Goal: Find specific page/section: Find specific page/section

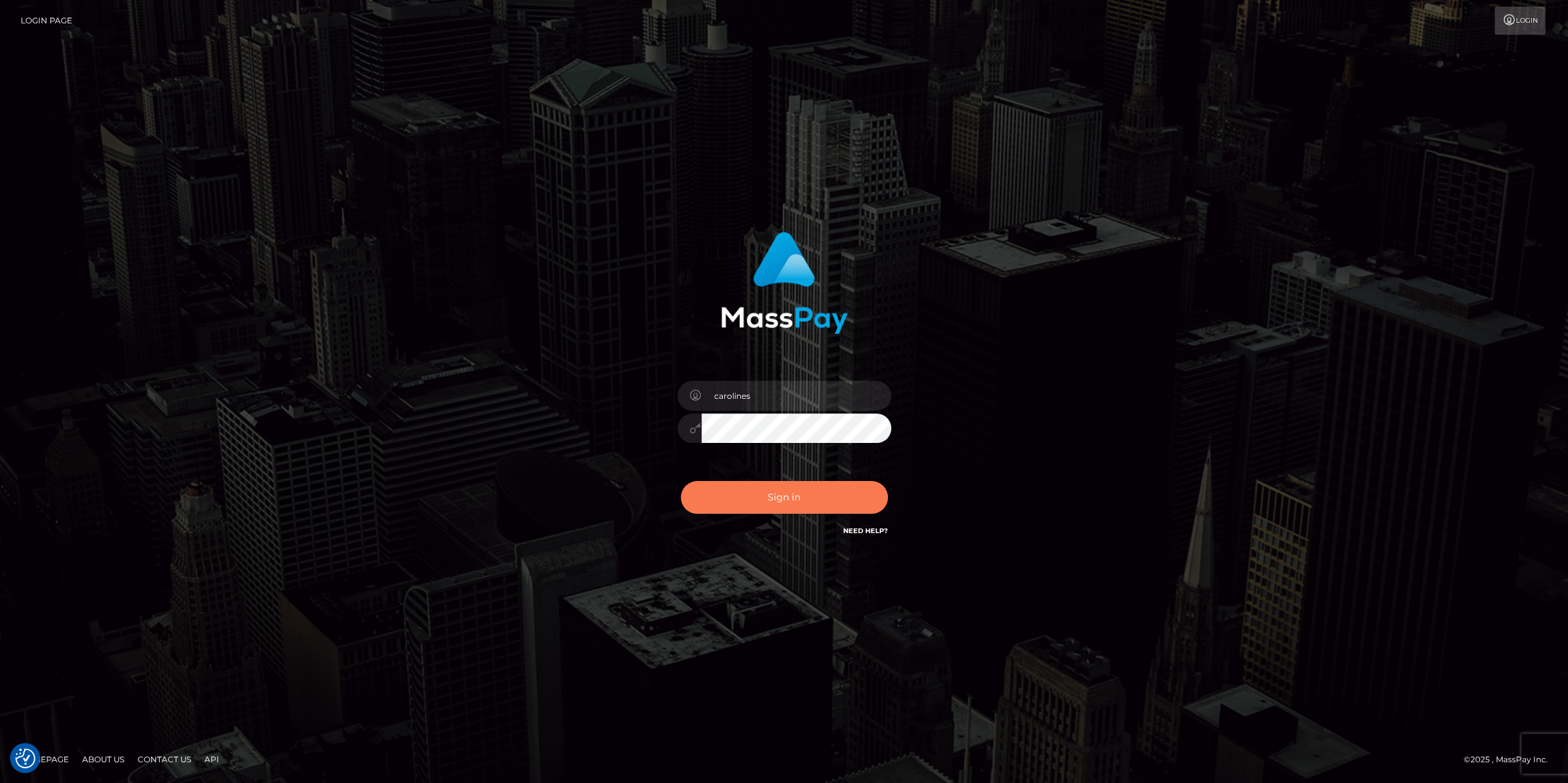
click at [773, 497] on button "Sign in" at bounding box center [784, 498] width 207 height 33
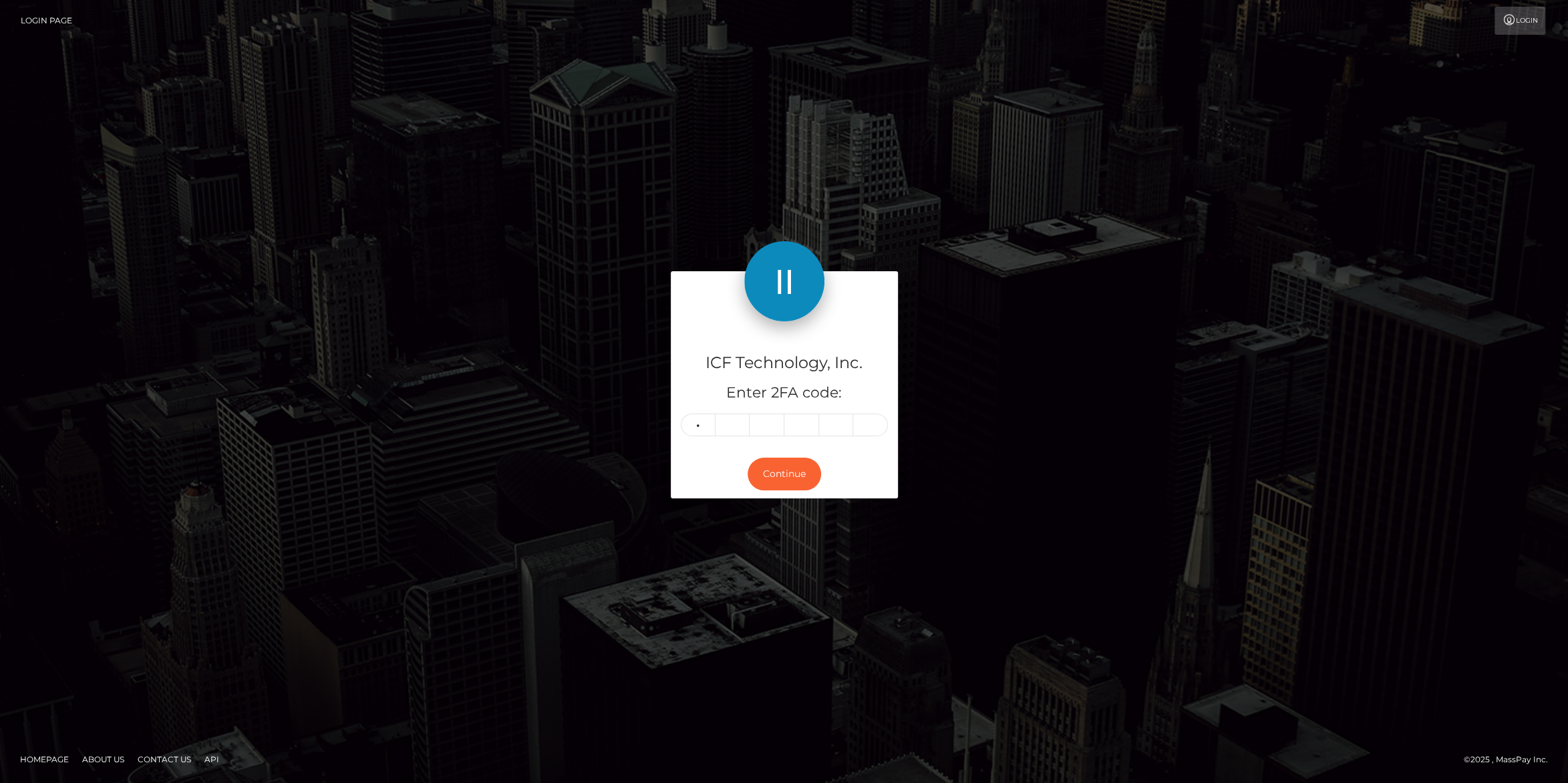
type input "7"
type input "4"
type input "7"
type input "9"
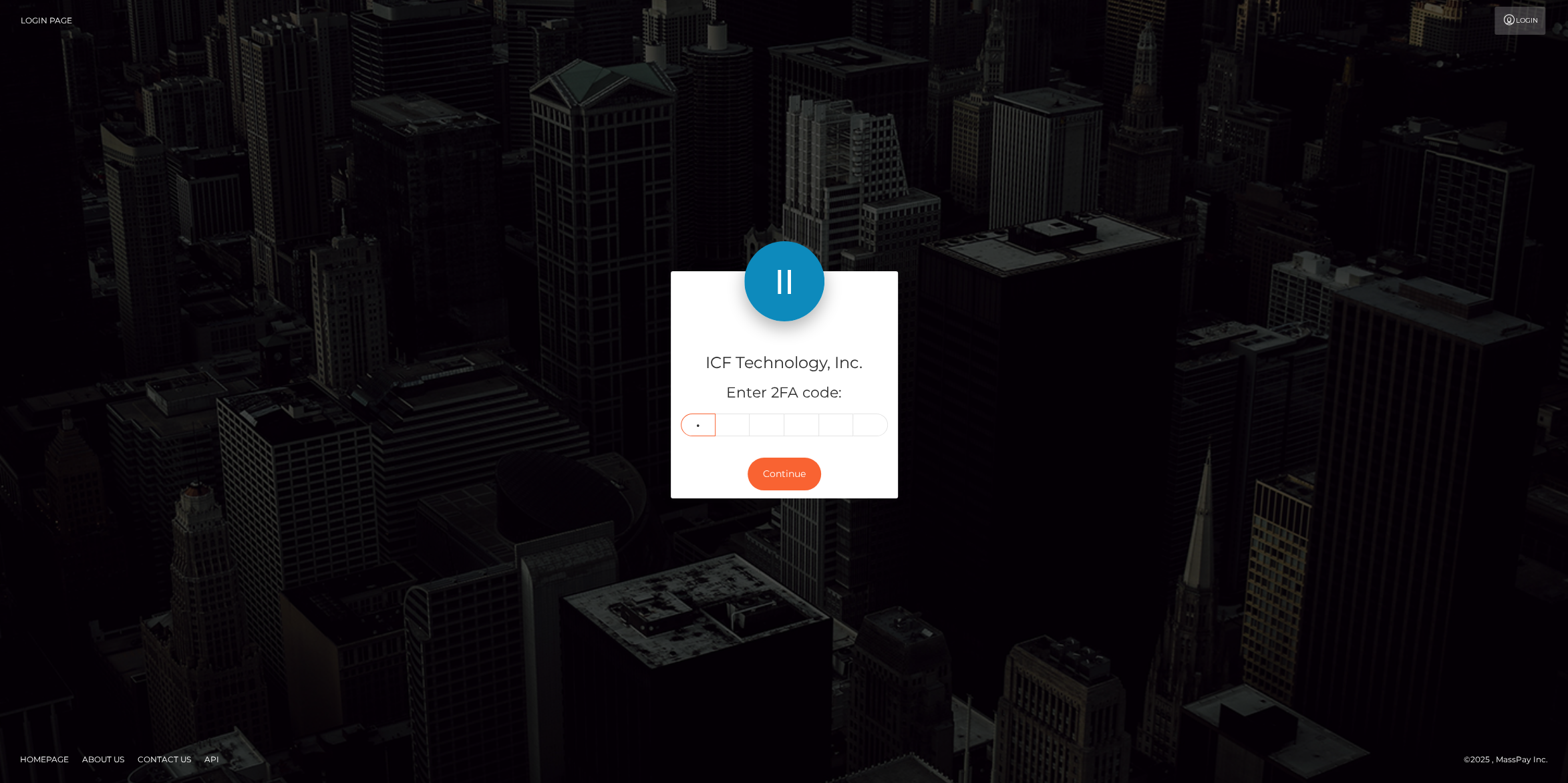
type input "4"
type input "7"
type input "4"
type input "7"
type input "9"
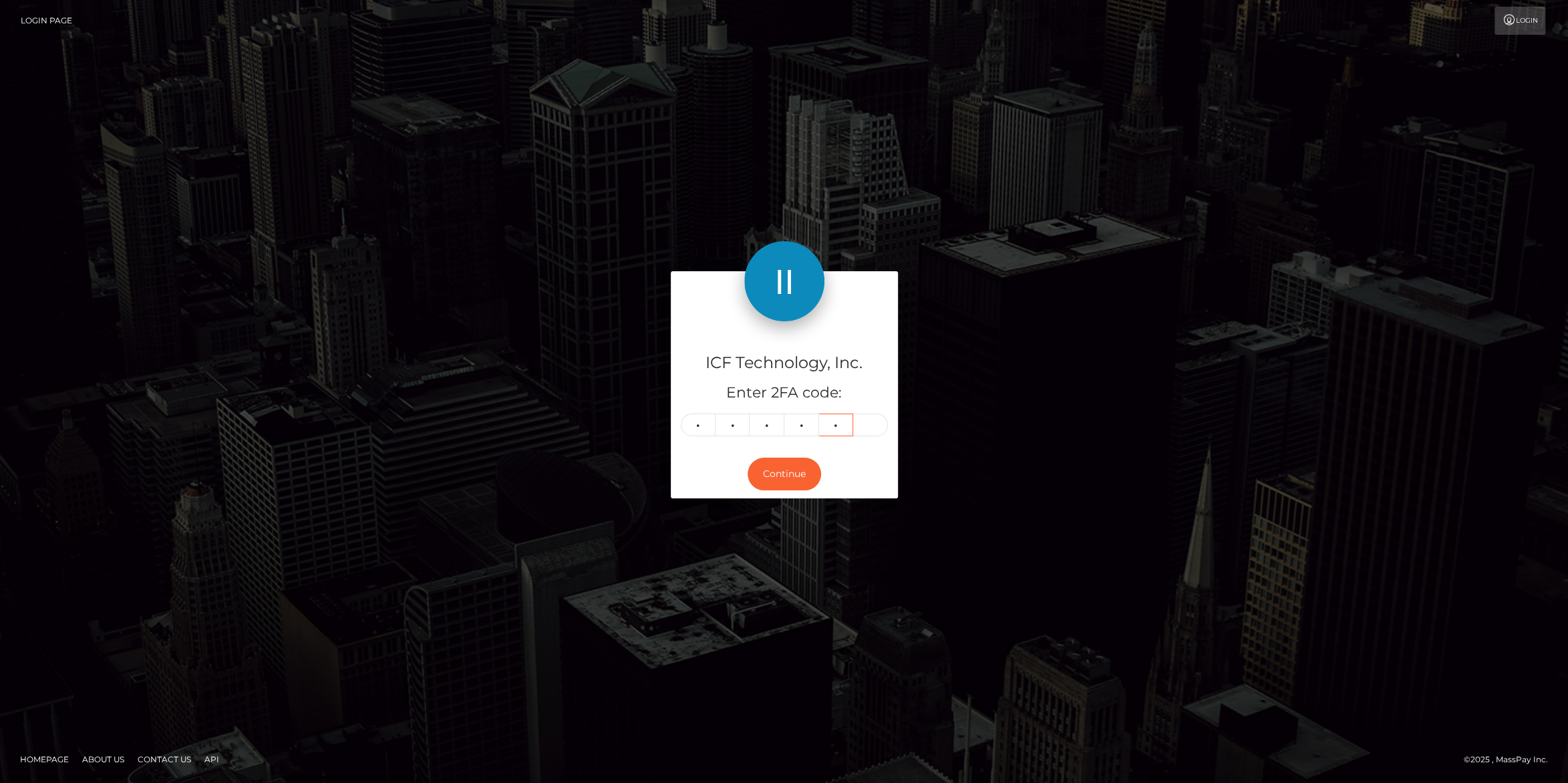
type input "9"
type input "7"
type input "9"
type input "4"
type input "7"
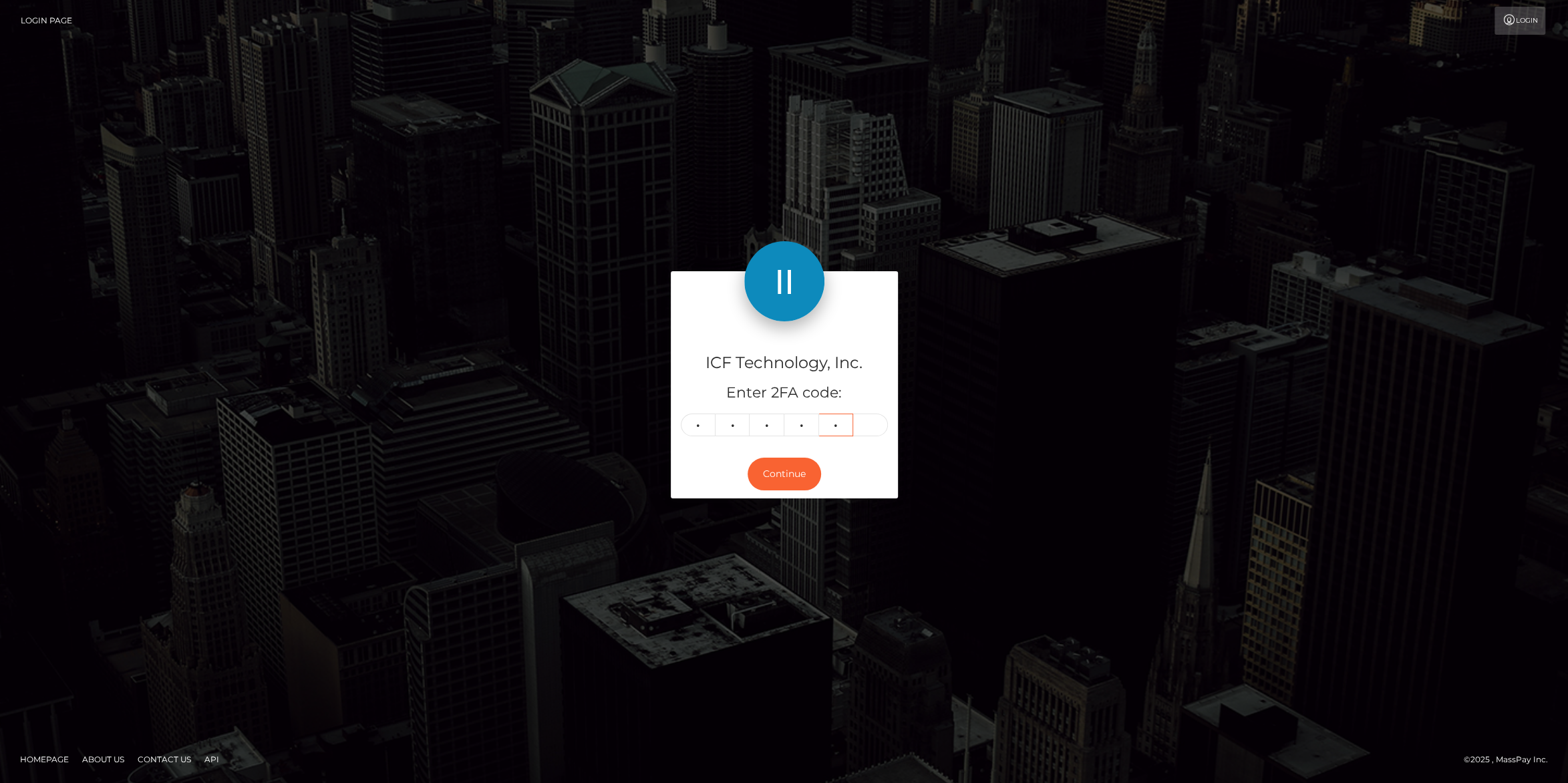
type input "9"
click at [768, 480] on button "Continue" at bounding box center [784, 474] width 73 height 33
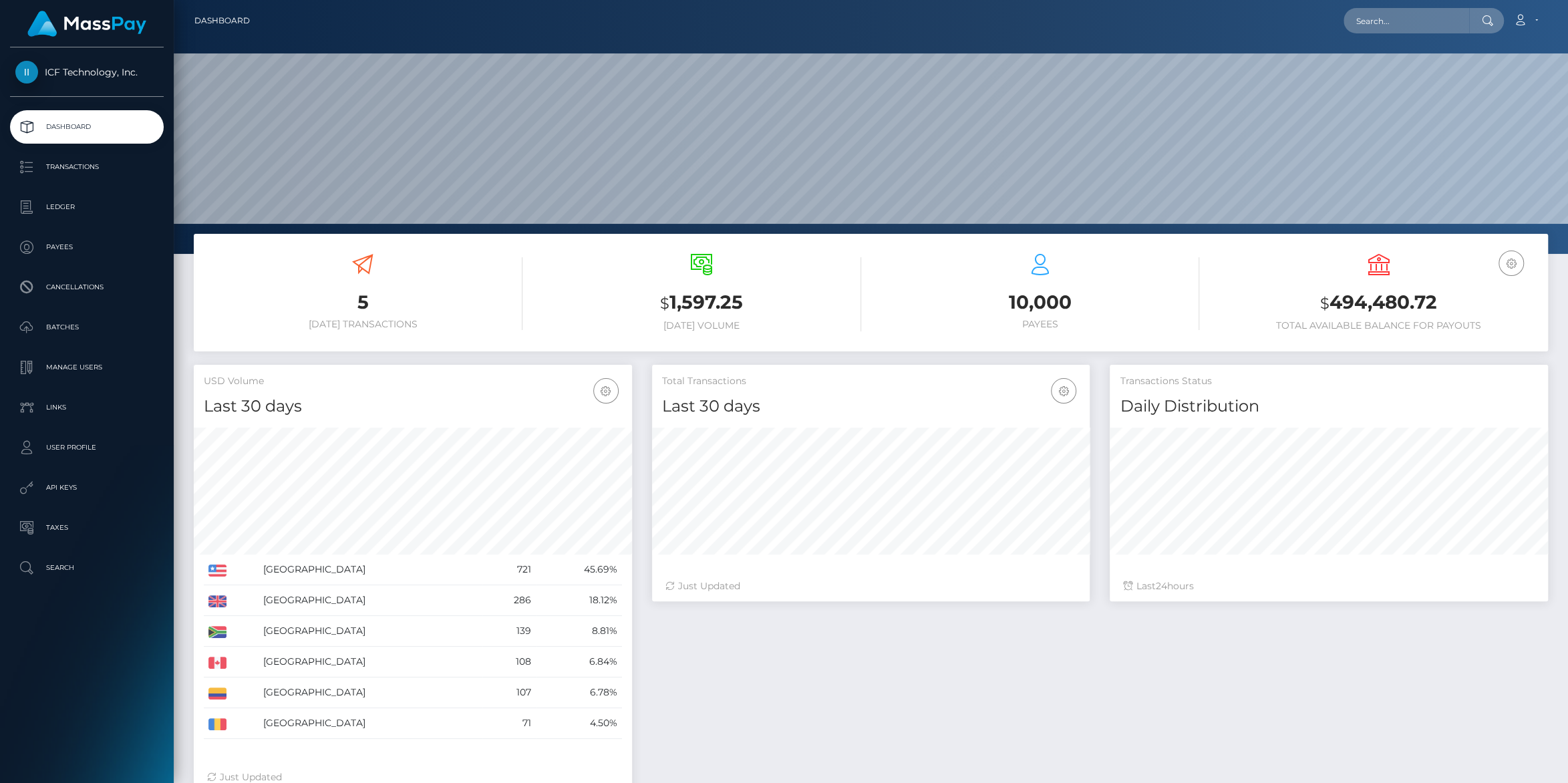
scroll to position [236, 438]
click at [49, 321] on p "Batches" at bounding box center [87, 327] width 143 height 20
